Goal: Answer question/provide support: Answer question/provide support

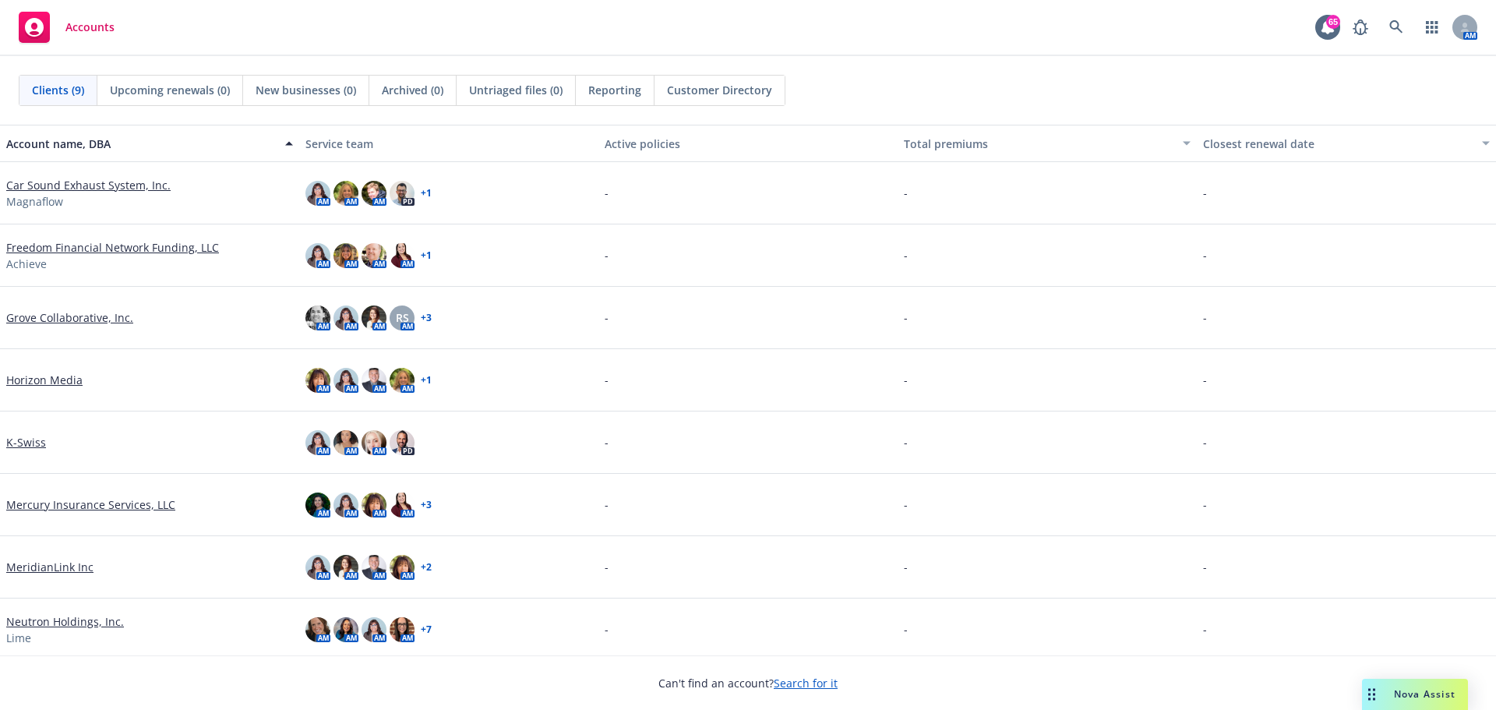
click at [1410, 690] on span "Nova Assist" at bounding box center [1425, 693] width 62 height 13
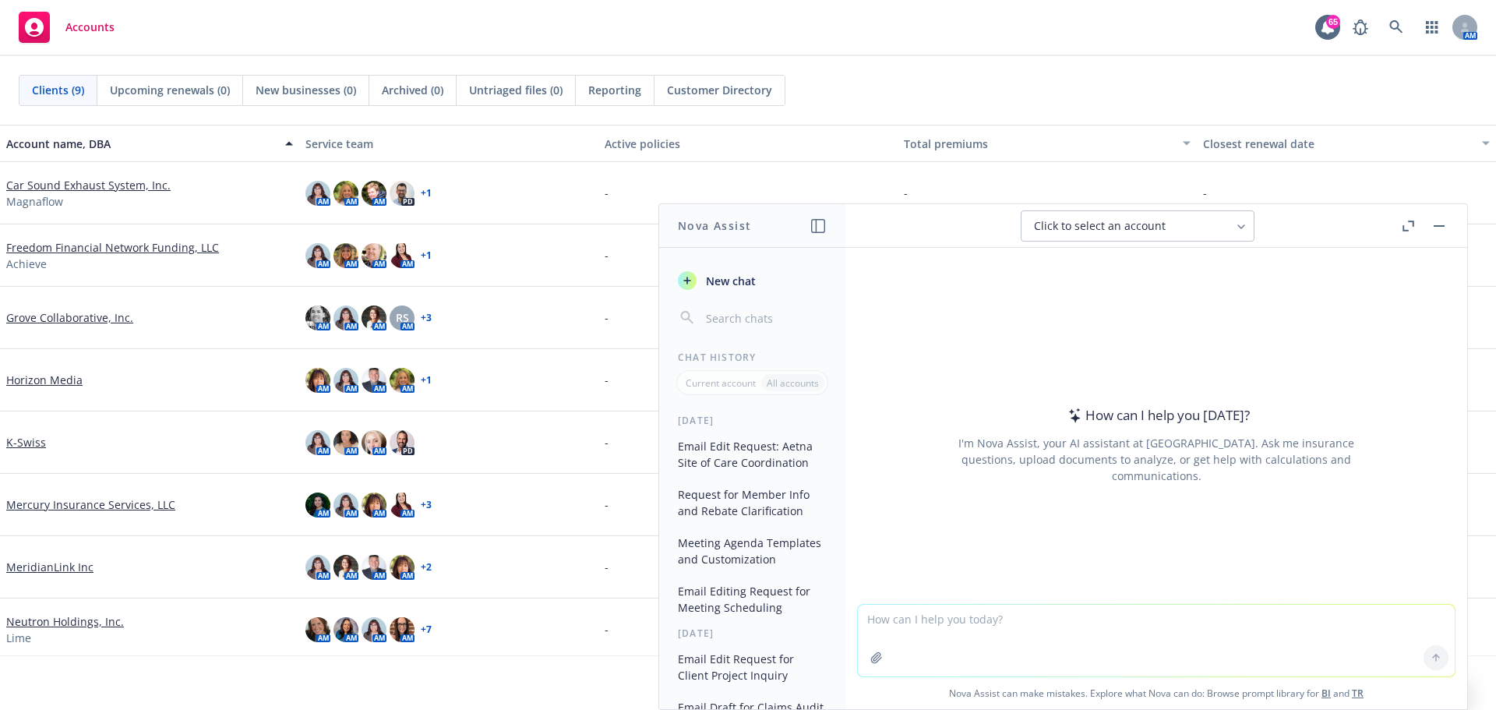
click at [824, 224] on icon "button" at bounding box center [818, 226] width 14 height 14
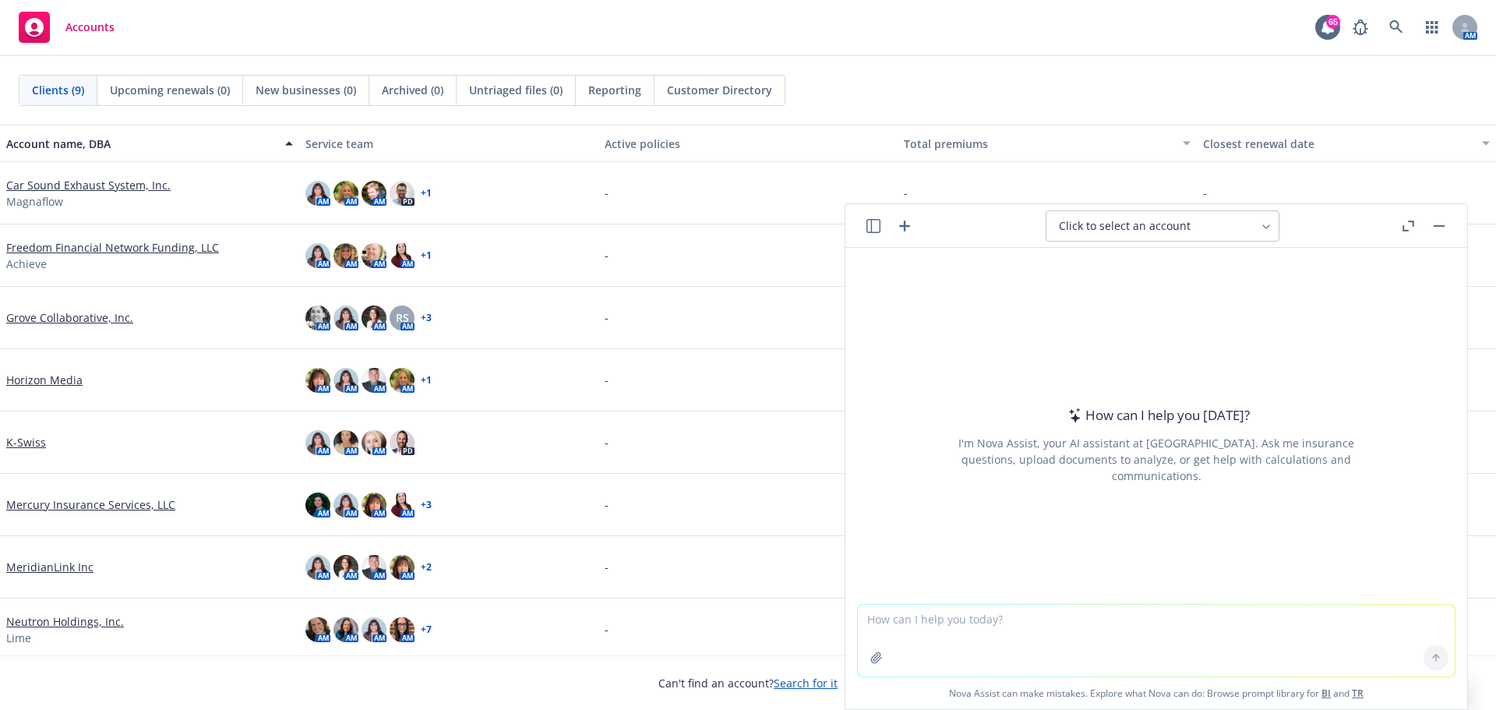
click at [953, 636] on textarea at bounding box center [1156, 640] width 597 height 72
type textarea "e"
type textarea "P"
type textarea "Edit email below for client."
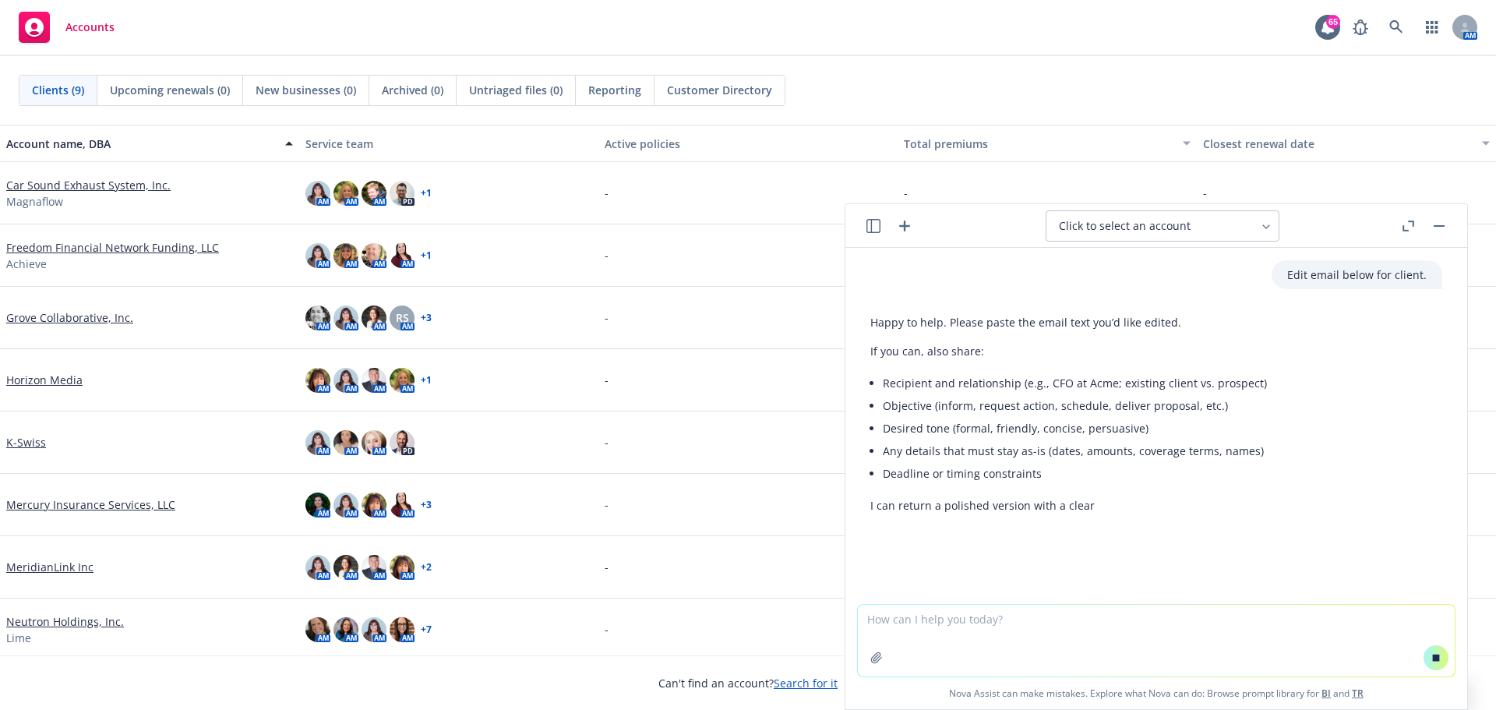
click at [926, 615] on textarea at bounding box center [1156, 640] width 597 height 72
paste textarea "For your review, attached is the updated Executive Summary featuring an alterna…"
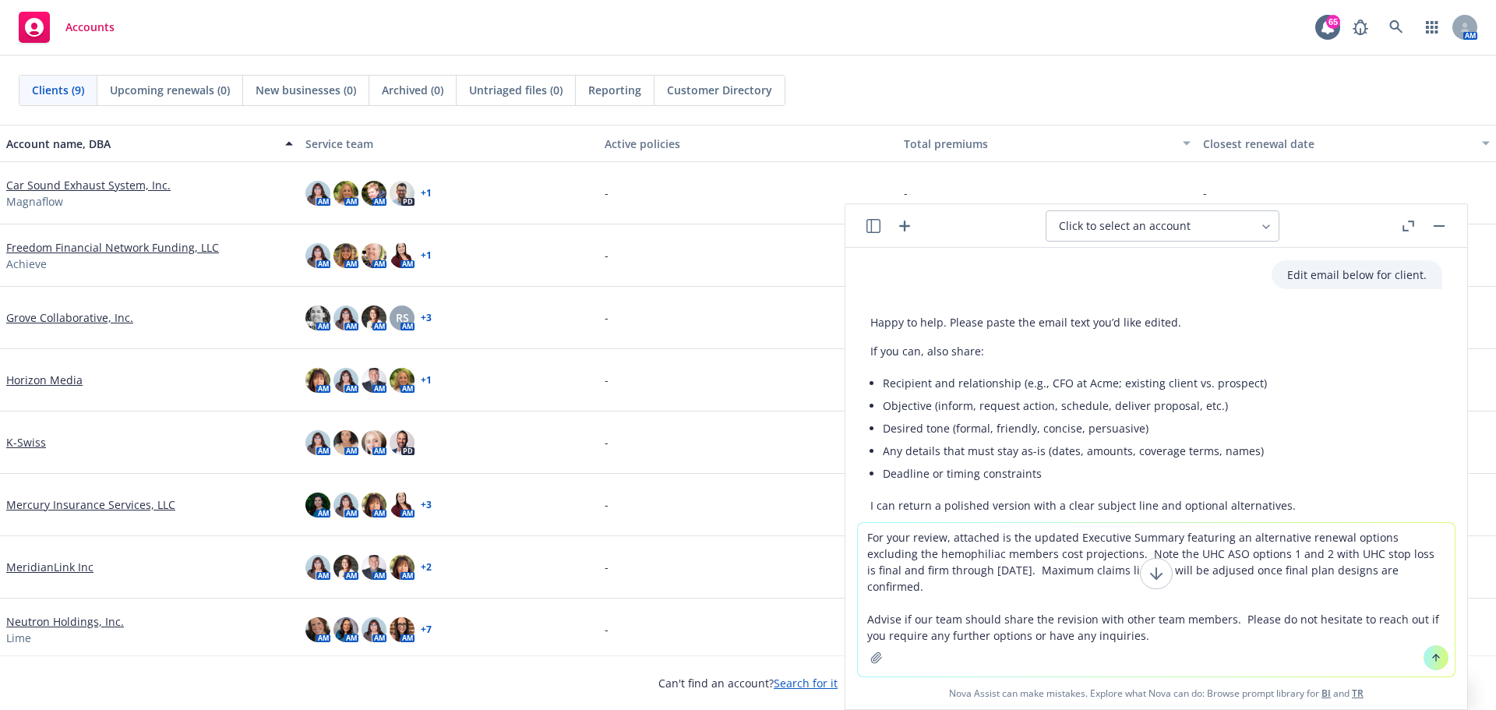
type textarea "For your review, attached is the updated Executive Summary featuring an alterna…"
click at [1436, 660] on icon at bounding box center [1436, 657] width 0 height 6
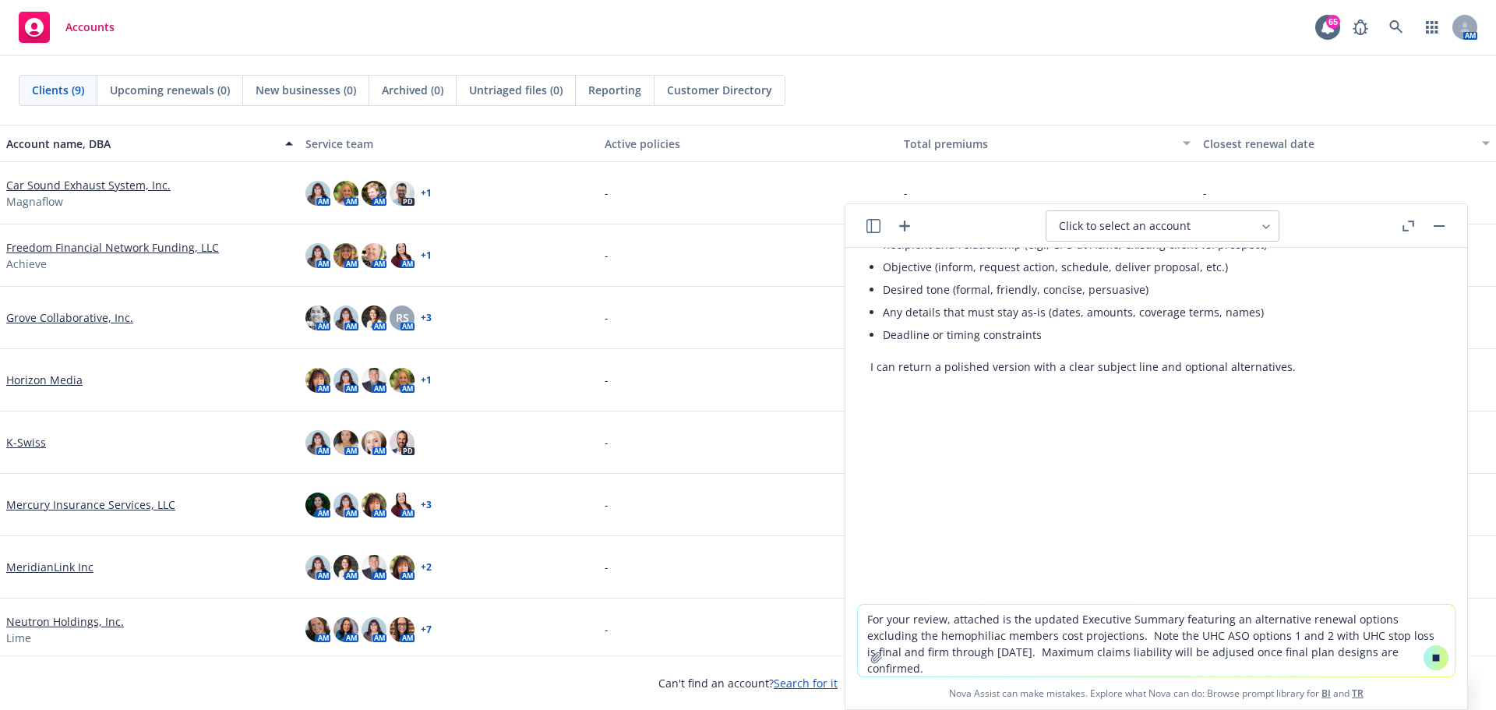
scroll to position [139, 0]
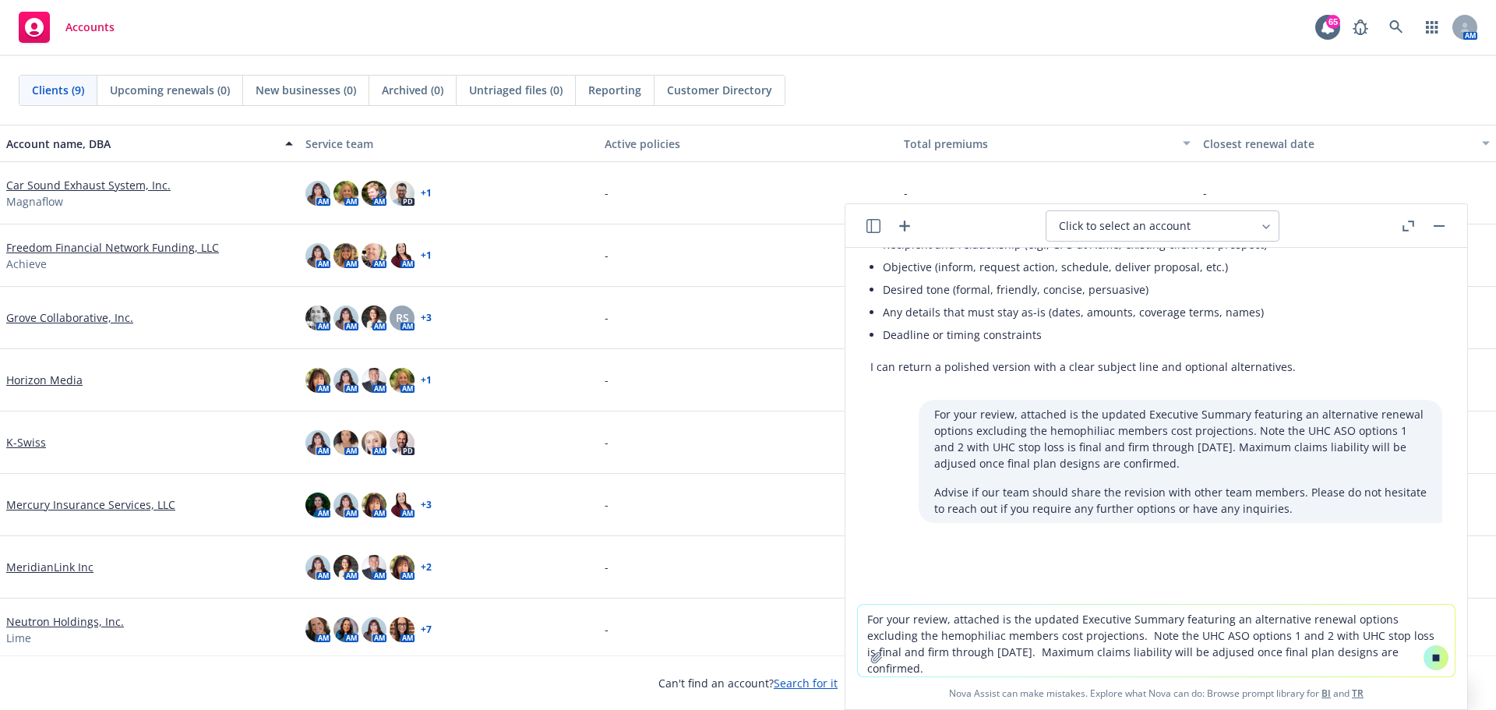
click at [1432, 663] on button at bounding box center [1435, 657] width 25 height 25
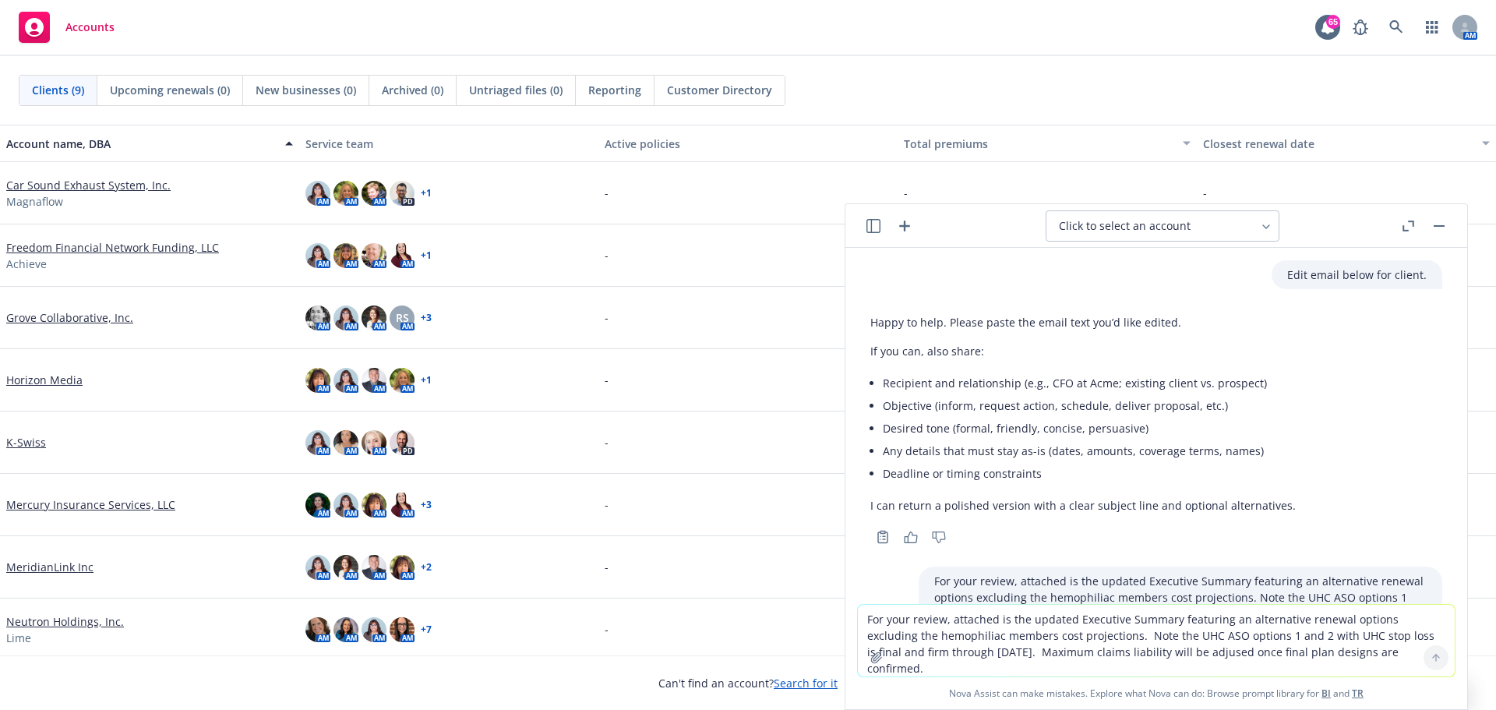
scroll to position [195, 0]
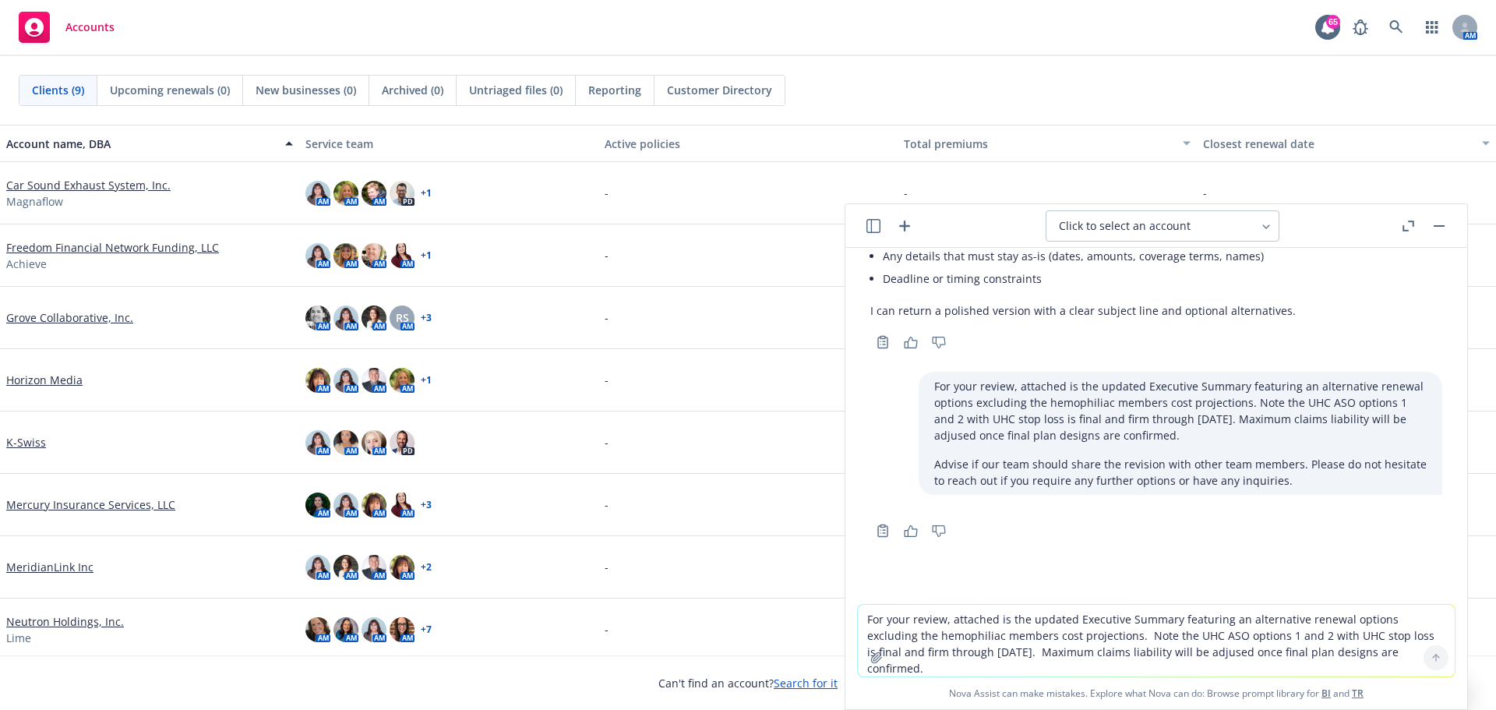
click at [1316, 312] on div "Happy to help. Please paste the email text you’d like edited. If you can, also …" at bounding box center [1156, 219] width 572 height 212
click at [1079, 620] on textarea "For your review, attached is the updated Executive Summary featuring an alterna…" at bounding box center [1156, 640] width 597 height 72
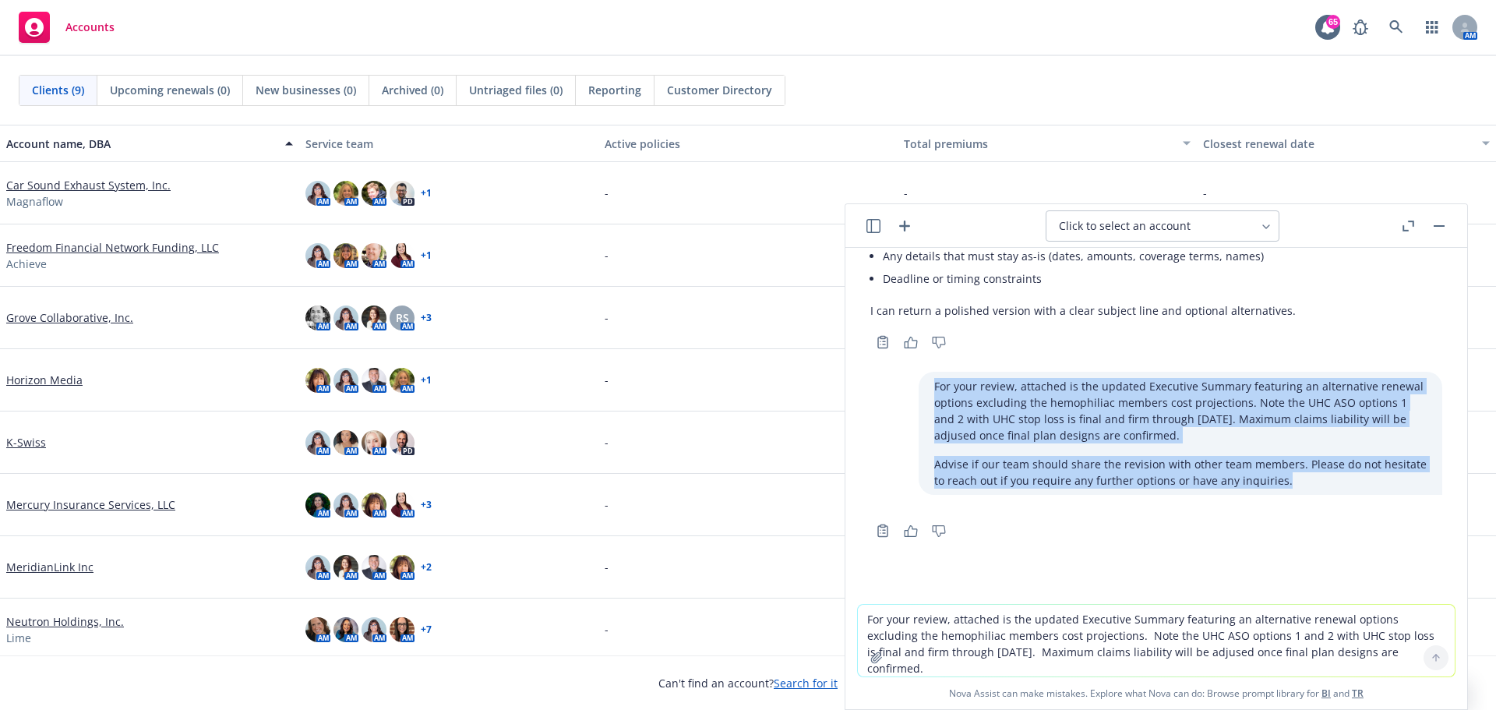
drag, startPoint x: 1443, startPoint y: 499, endPoint x: 1457, endPoint y: 303, distance: 196.0
click at [1457, 303] on div "Edit email below for client. Happy to help. Please paste the email text you’d l…" at bounding box center [1156, 478] width 622 height 461
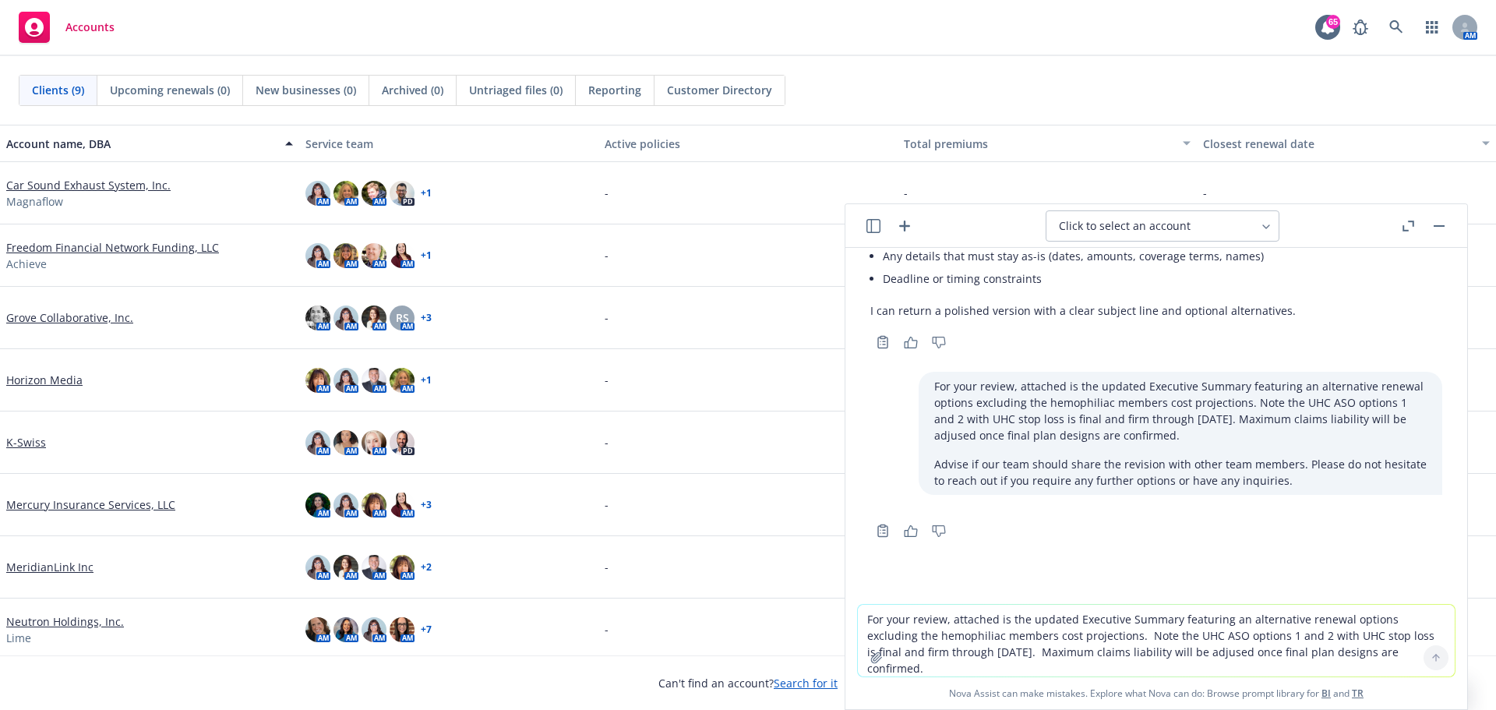
click at [964, 629] on textarea "For your review, attached is the updated Executive Summary featuring an alterna…" at bounding box center [1156, 640] width 597 height 72
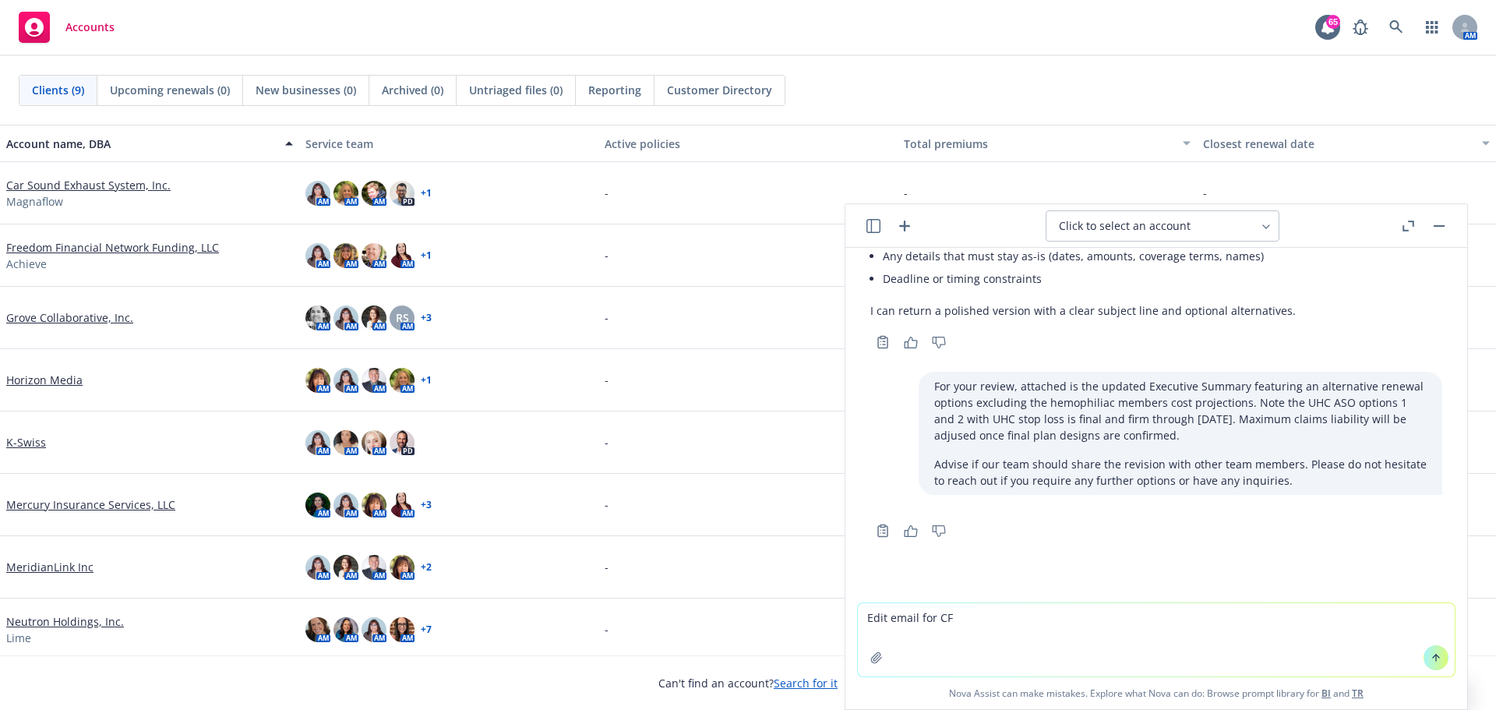
type textarea "Edit email for CFO"
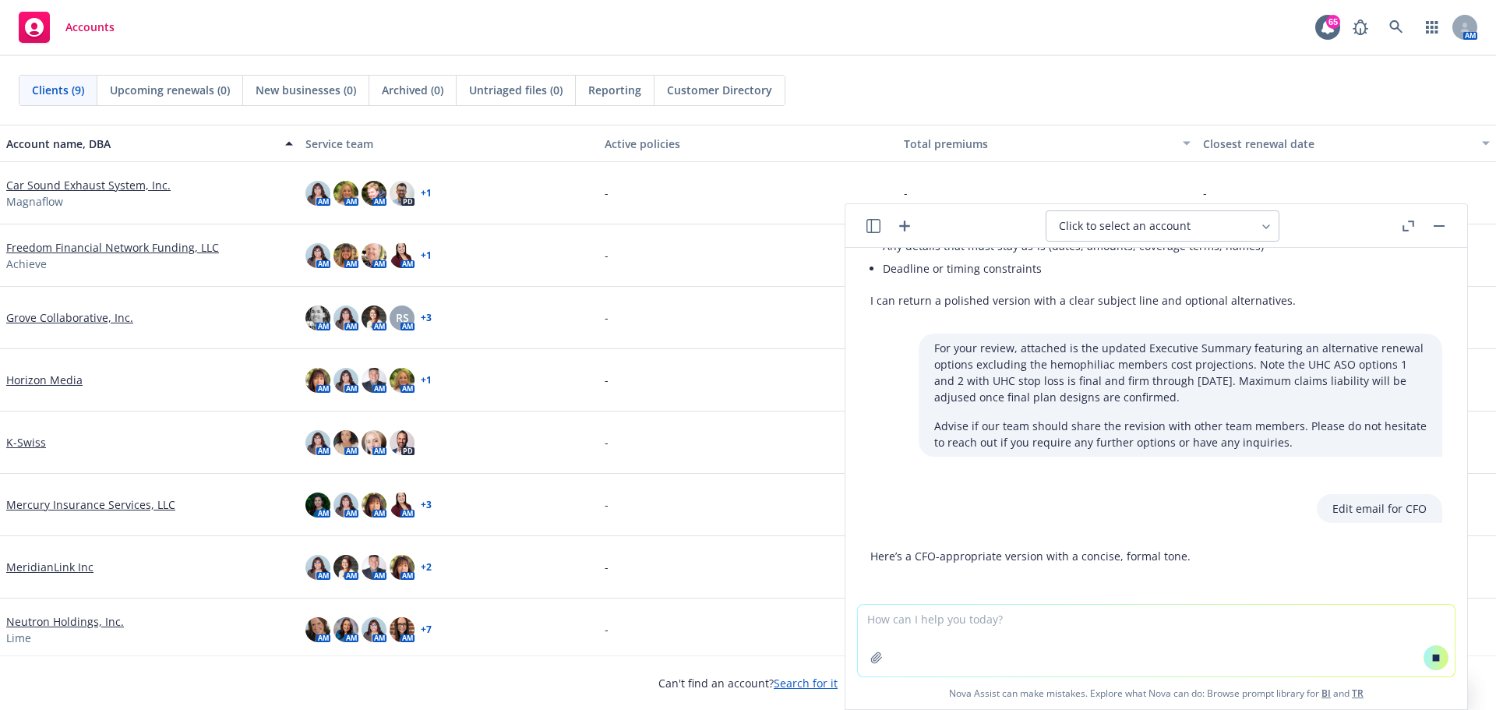
scroll to position [242, 0]
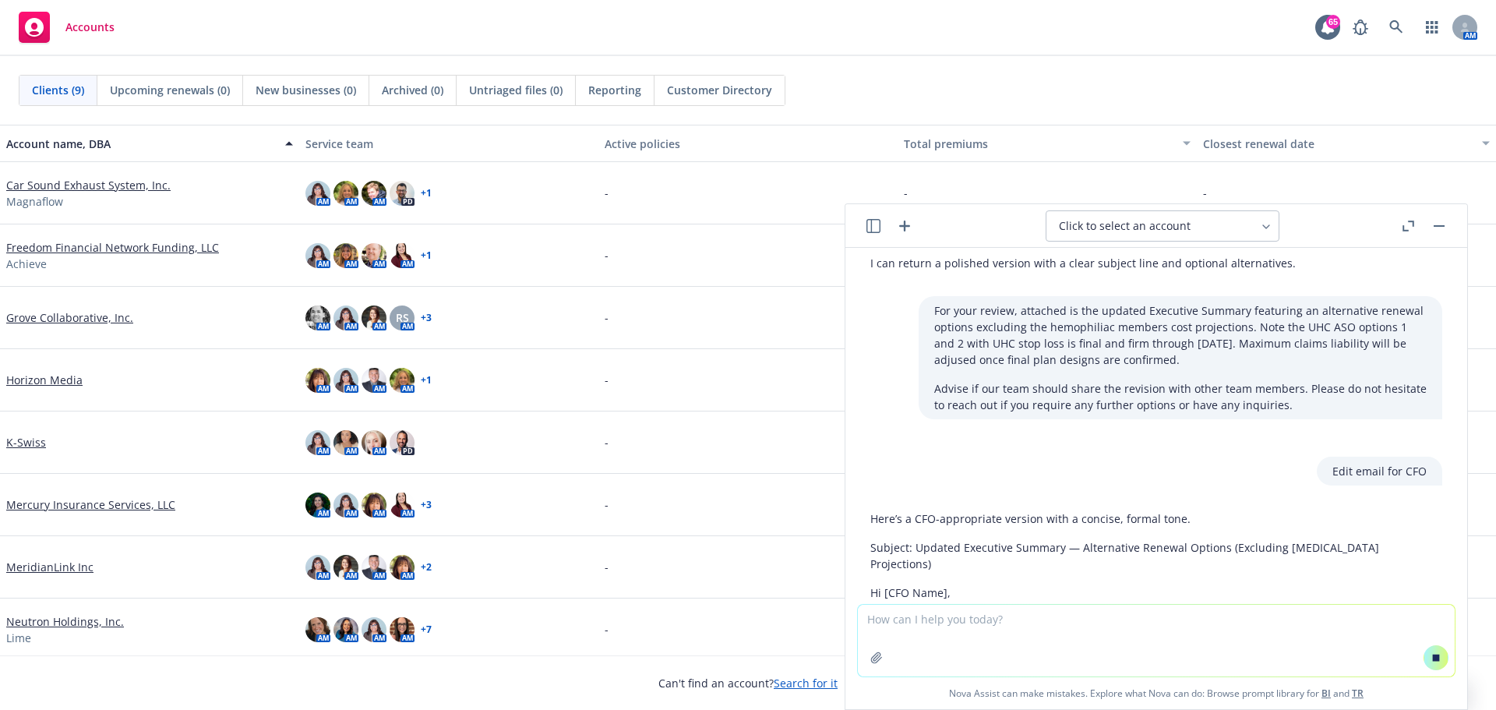
click at [1442, 537] on div "Edit email below for client. Happy to help. Please paste the email text you’d l…" at bounding box center [1156, 426] width 622 height 356
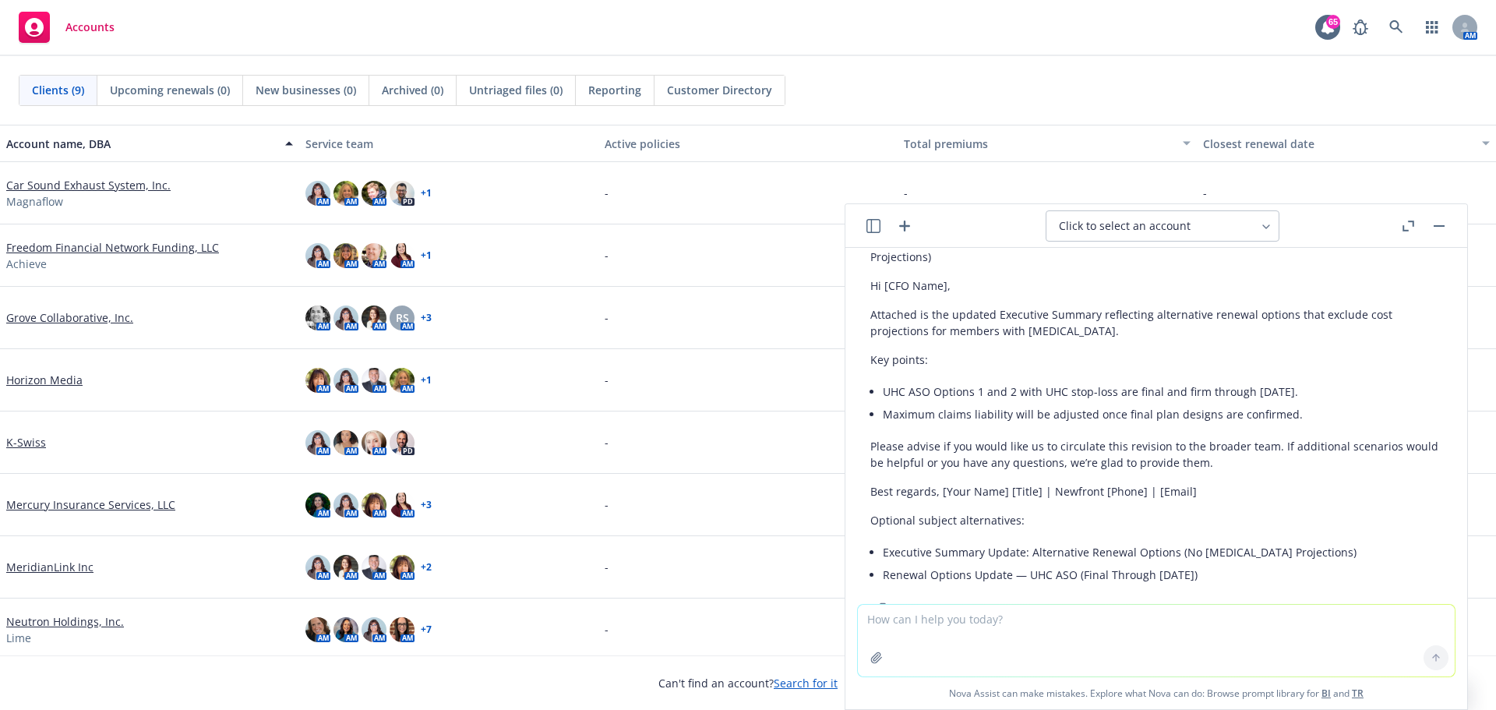
scroll to position [615, 0]
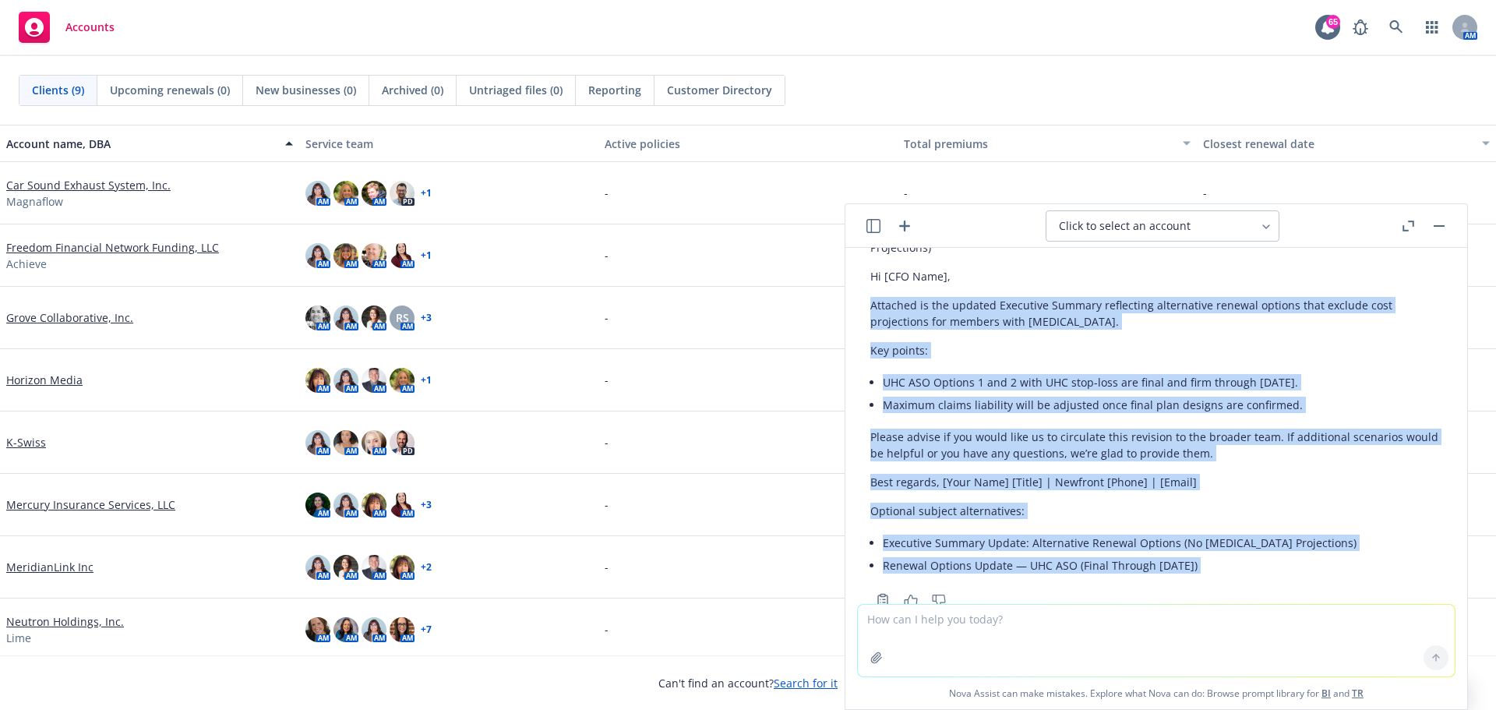
drag, startPoint x: 873, startPoint y: 289, endPoint x: 1314, endPoint y: 580, distance: 528.0
click at [1314, 580] on div "Here’s a CFO-appropriate version with a concise, formal tone. Subject: Updated …" at bounding box center [1156, 399] width 572 height 423
copy div "Attached is the updated Executive Summary reflecting alternative renewal option…"
